Goal: Obtain resource: Download file/media

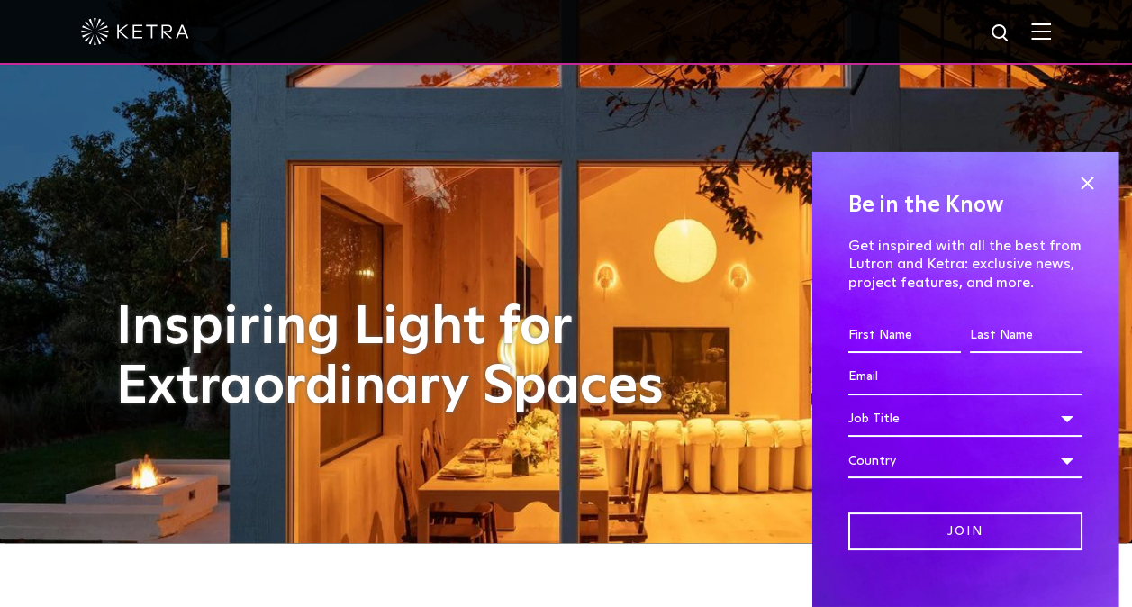
scroll to position [63, 0]
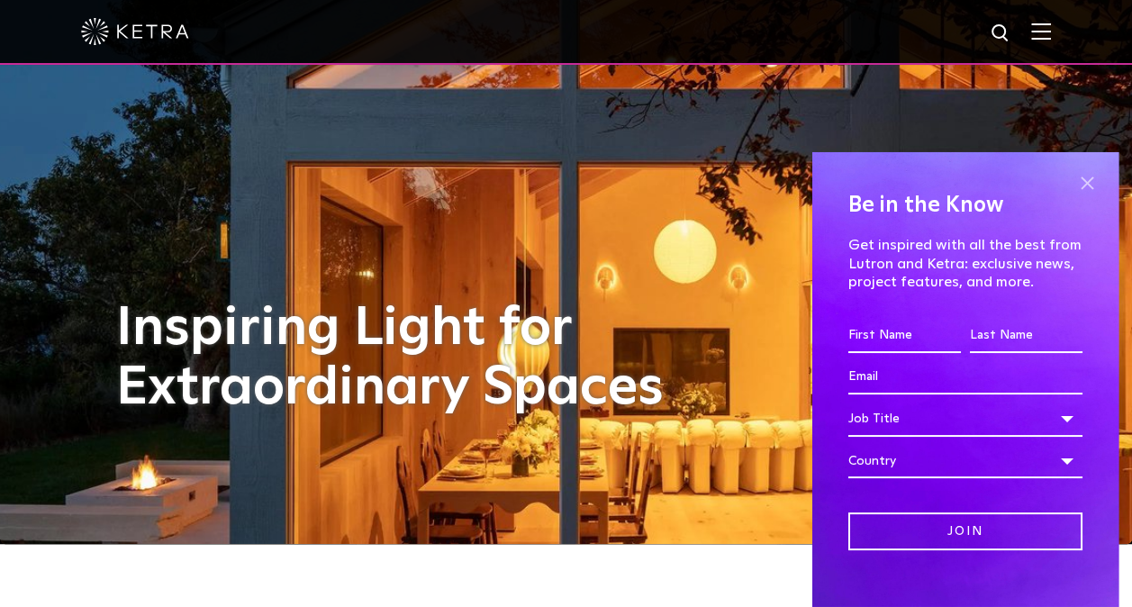
click at [1082, 185] on span at bounding box center [1087, 183] width 27 height 27
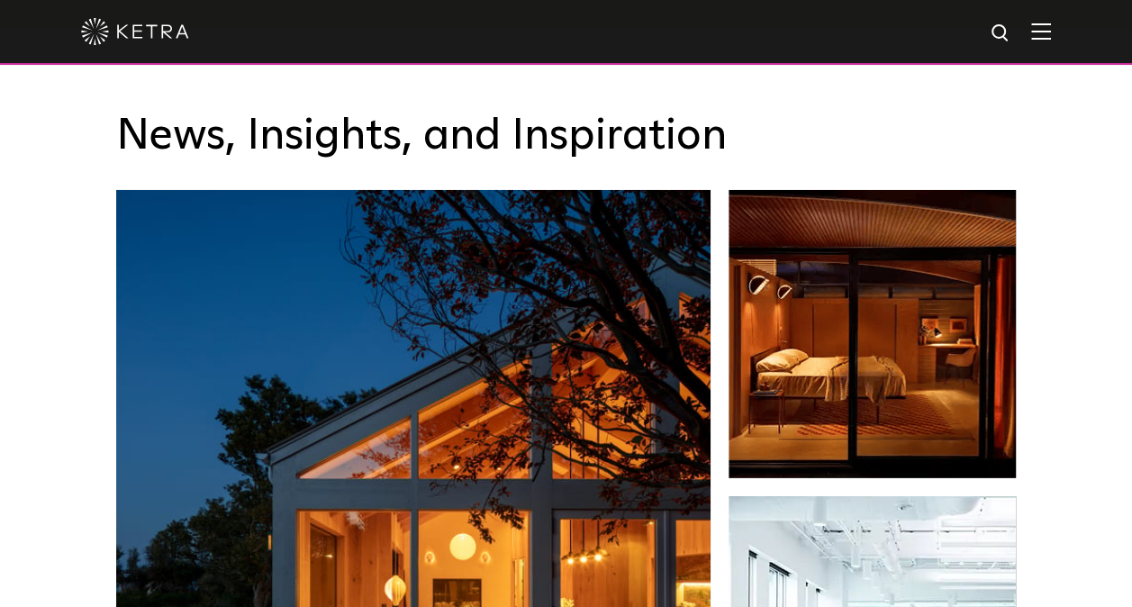
scroll to position [2578, 0]
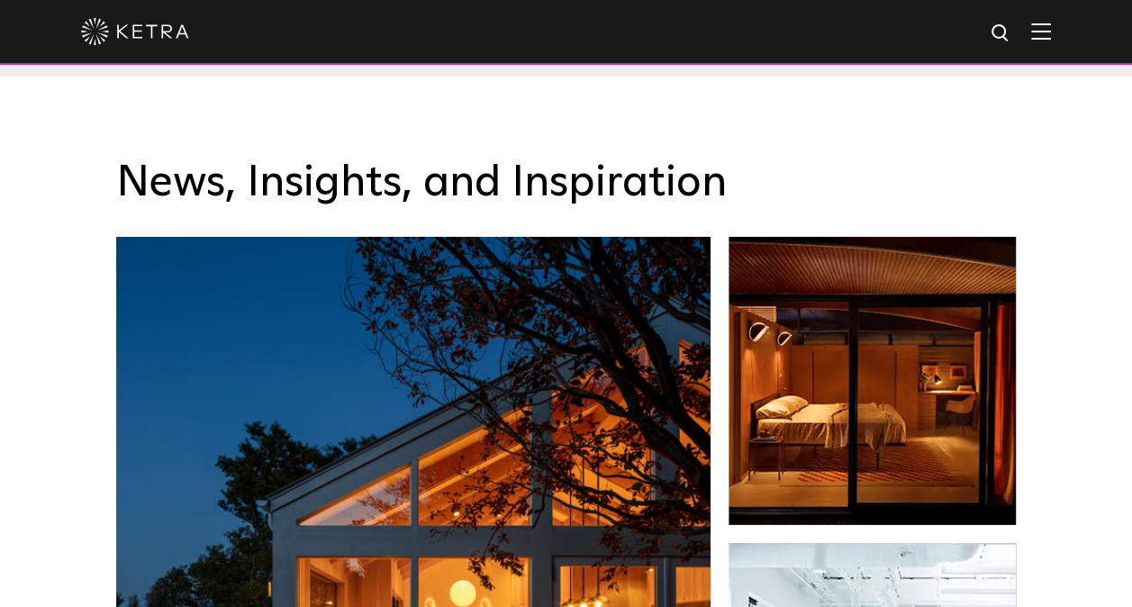
drag, startPoint x: 1062, startPoint y: 358, endPoint x: 1050, endPoint y: 308, distance: 50.9
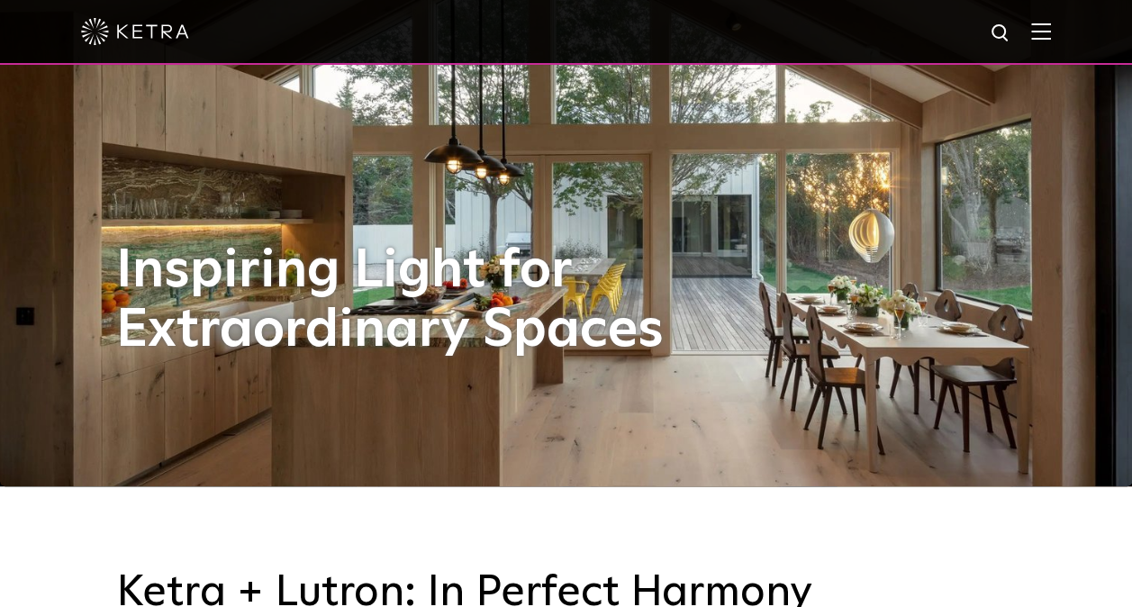
scroll to position [0, 0]
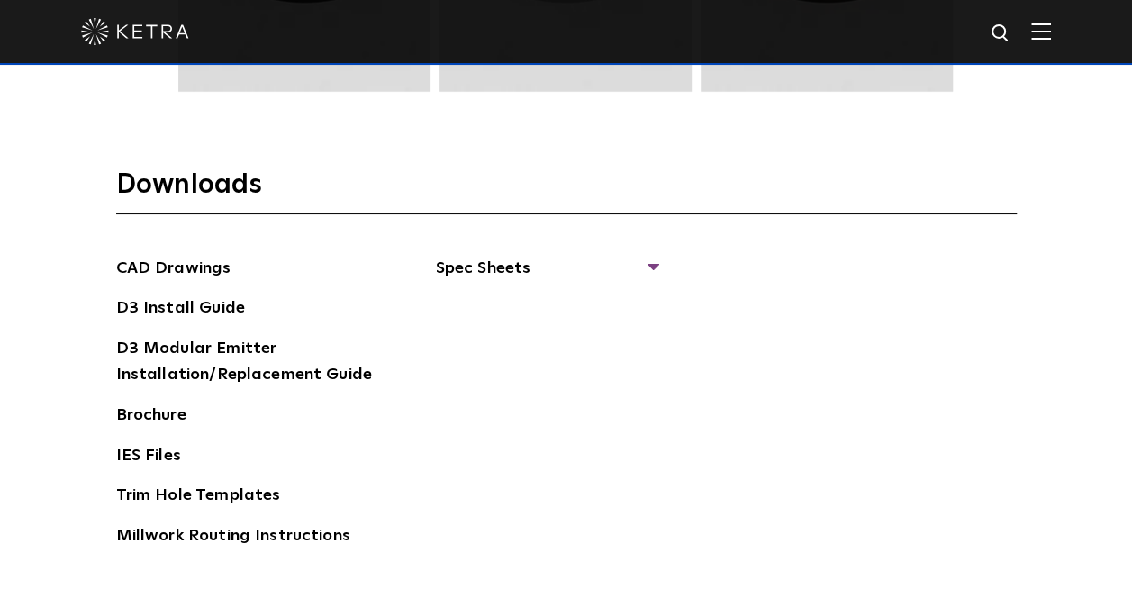
scroll to position [2611, 0]
click at [667, 257] on div "CAD Drawings D3 Install Guide D3 Modular Emitter Installation/Replacement Guide…" at bounding box center [566, 411] width 901 height 308
click at [653, 264] on span "Spec Sheets" at bounding box center [546, 277] width 221 height 40
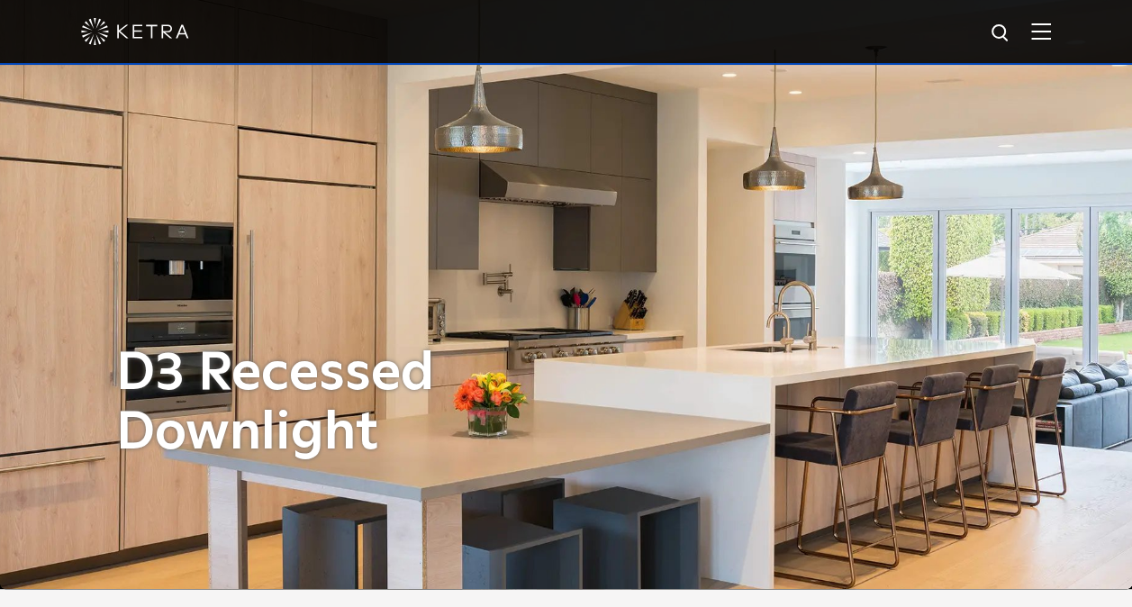
scroll to position [0, 0]
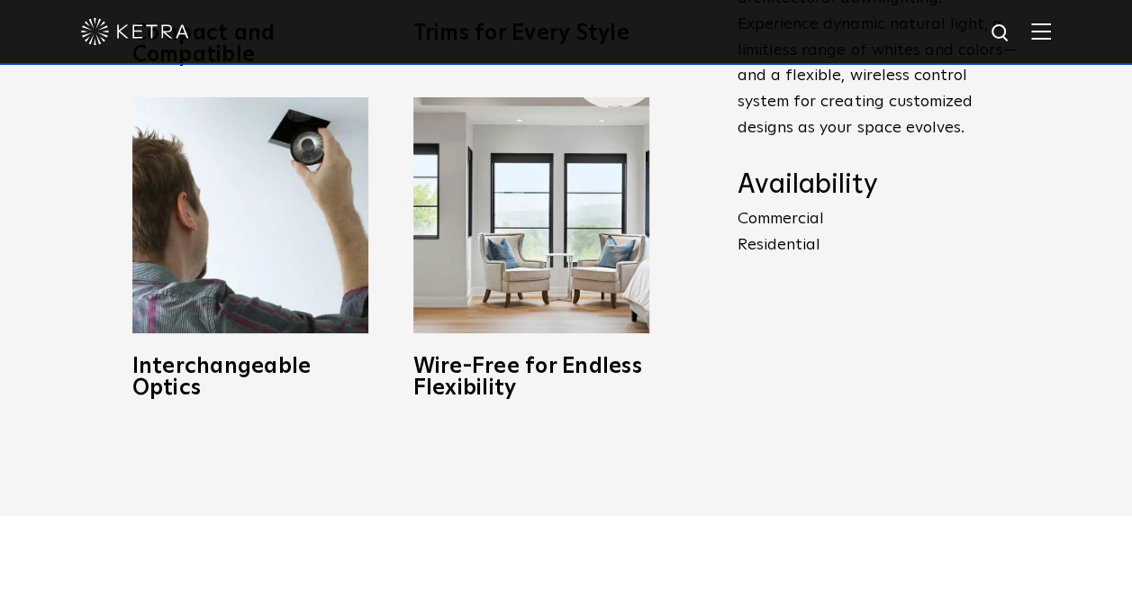
click at [99, 230] on div "Compact and Compatible Created with compatibility in mind, Ketra’s shallow, IC-…" at bounding box center [391, 97] width 595 height 667
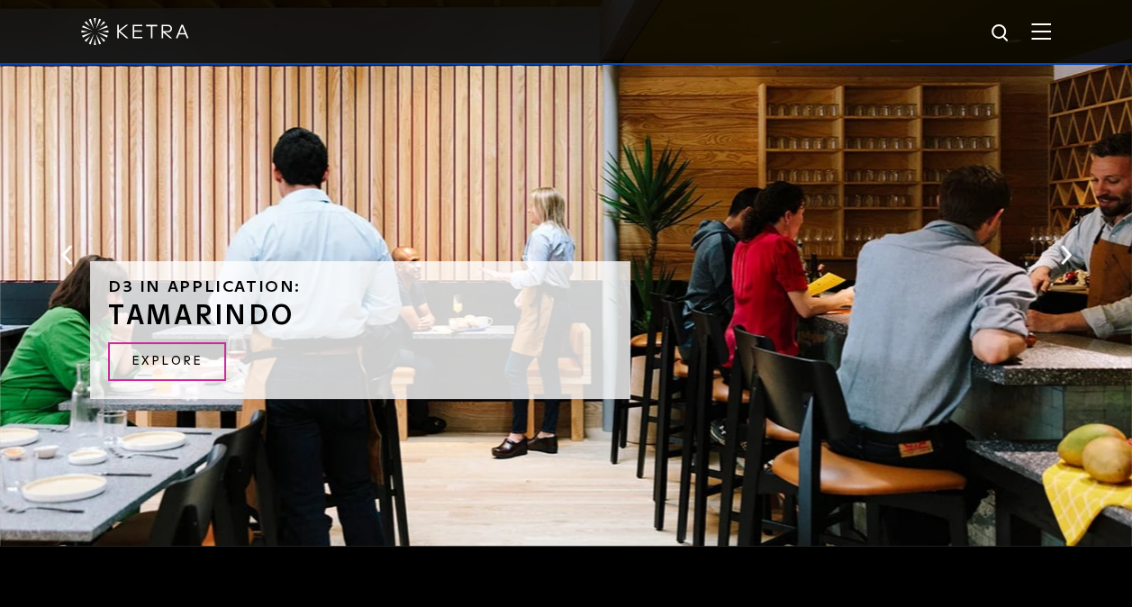
scroll to position [3310, 0]
